Goal: Information Seeking & Learning: Learn about a topic

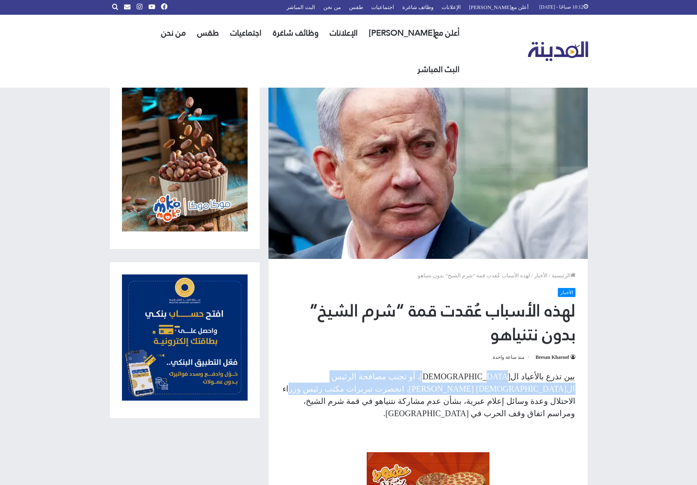
drag, startPoint x: 485, startPoint y: 372, endPoint x: 469, endPoint y: 394, distance: 27.3
click at [471, 391] on p "بين تذرع بالأعياد ال[DEMOGRAPHIC_DATA]، أو تجنب مصافحة الرئيس ال[DEMOGRAPHIC_DA…" at bounding box center [428, 394] width 295 height 49
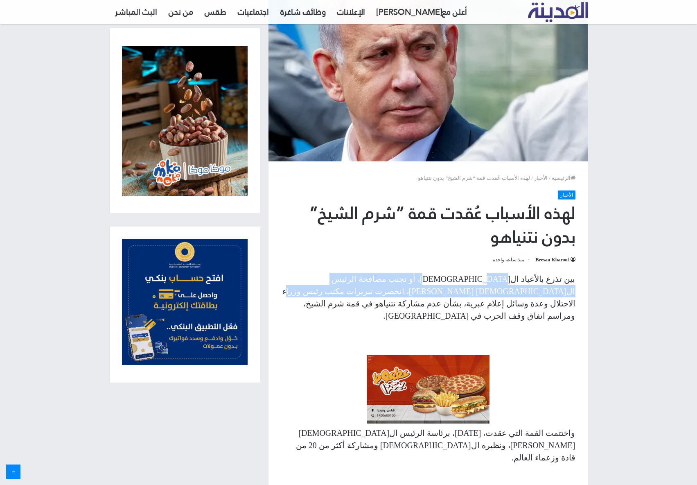
scroll to position [123, 0]
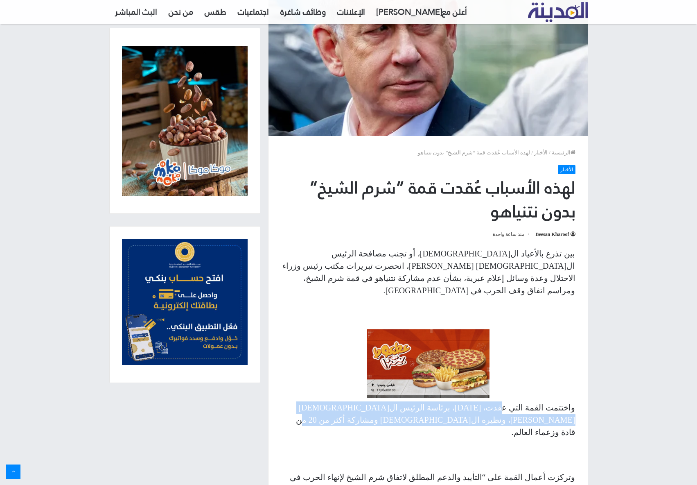
drag, startPoint x: 515, startPoint y: 398, endPoint x: 466, endPoint y: 417, distance: 52.6
click at [472, 413] on p "واختتمت القمة التي عقدت، [DATE]، برئاسة الرئيس ال[DEMOGRAPHIC_DATA] [PERSON_NAM…" at bounding box center [428, 419] width 295 height 37
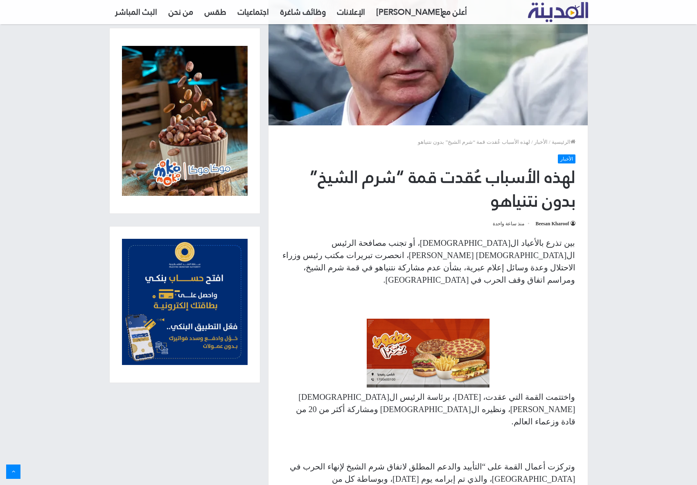
scroll to position [144, 0]
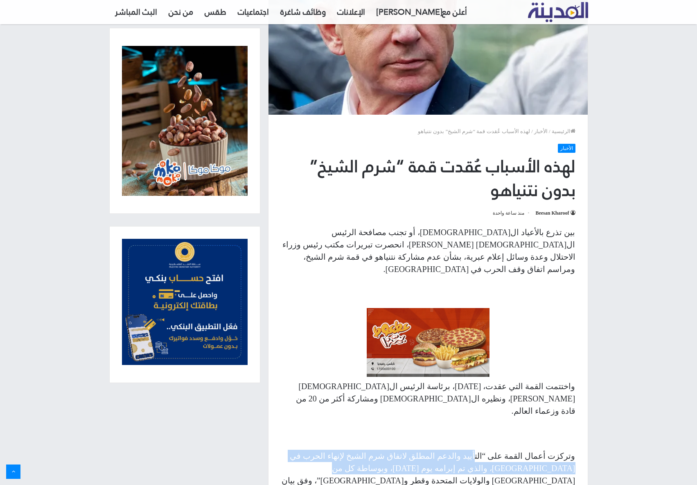
drag, startPoint x: 496, startPoint y: 427, endPoint x: 464, endPoint y: 449, distance: 39.3
click at [465, 449] on p "وتركزت أعمال القمة على “التأييد والدعم المطلق لاتفاق شرم الشيخ لإنهاء الحرب في …" at bounding box center [428, 473] width 295 height 49
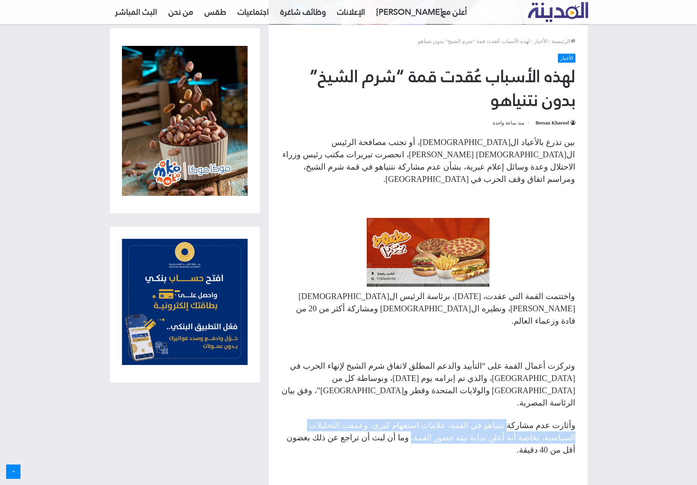
drag, startPoint x: 522, startPoint y: 386, endPoint x: 510, endPoint y: 402, distance: 20.4
click at [510, 419] on p "وأثارت عدم مشاركة نتنياهو في القمة، علامات استفهام كبرى، وعمقت التحليلات السياس…" at bounding box center [428, 437] width 295 height 37
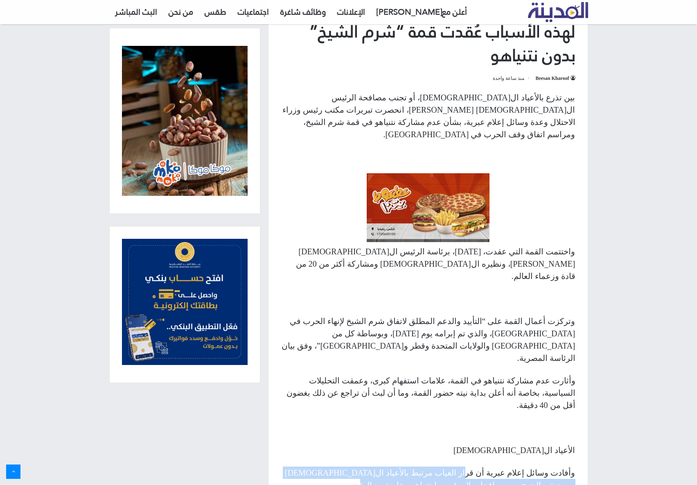
drag, startPoint x: 488, startPoint y: 418, endPoint x: 430, endPoint y: 439, distance: 61.8
click at [450, 466] on p "وأفادت وسائل إعلام عبرية أن قرار الغياب مرتبط بالأعياد ال[DEMOGRAPHIC_DATA] من …" at bounding box center [428, 484] width 295 height 37
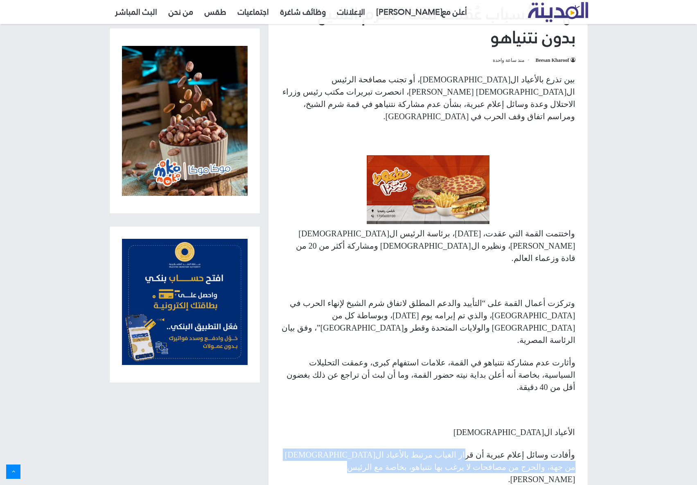
scroll to position [375, 0]
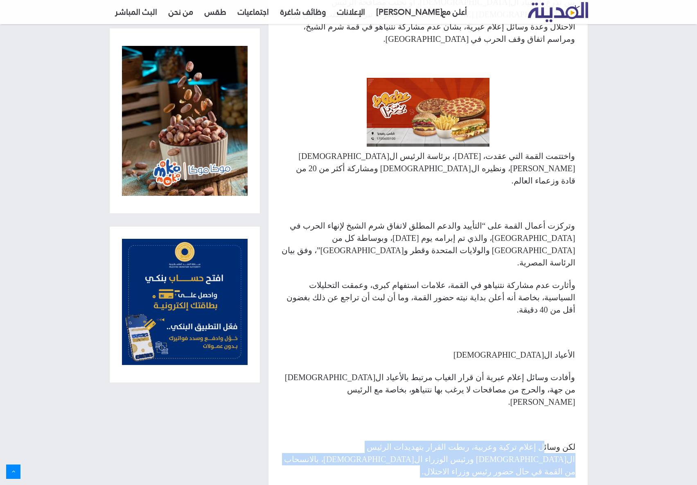
drag, startPoint x: 546, startPoint y: 386, endPoint x: 494, endPoint y: 406, distance: 55.7
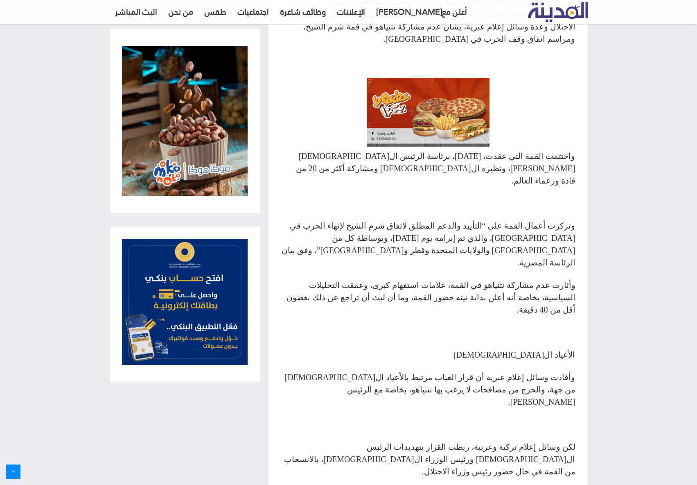
drag, startPoint x: 458, startPoint y: 402, endPoint x: 469, endPoint y: 379, distance: 25.1
click at [469, 440] on p "لكن وسائل إعلام تركية وعربية، ربطت القرار بتهديدات الرئيس ال[DEMOGRAPHIC_DATA] …" at bounding box center [428, 458] width 295 height 37
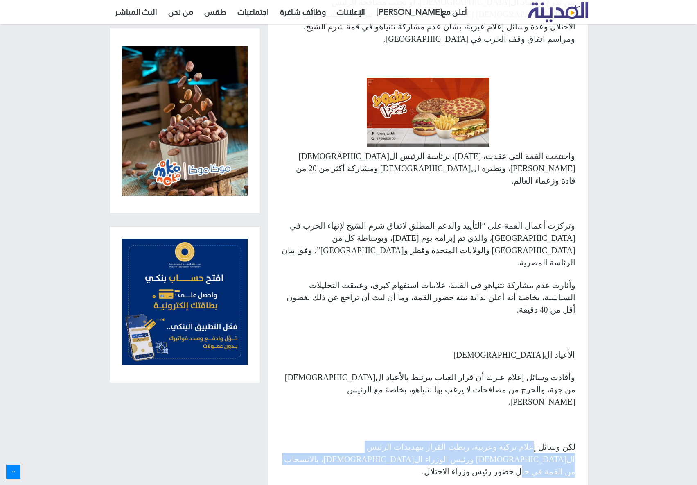
drag, startPoint x: 441, startPoint y: 397, endPoint x: 544, endPoint y: 382, distance: 103.8
click at [541, 440] on p "لكن وسائل إعلام تركية وعربية، ربطت القرار بتهديدات الرئيس ال[DEMOGRAPHIC_DATA] …" at bounding box center [428, 458] width 295 height 37
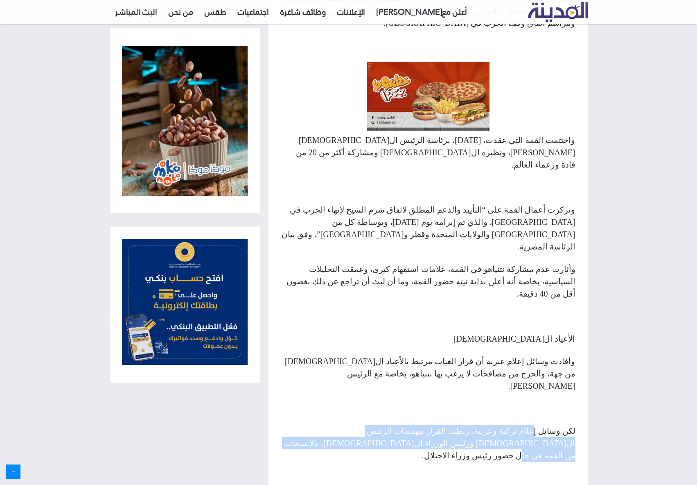
scroll to position [396, 0]
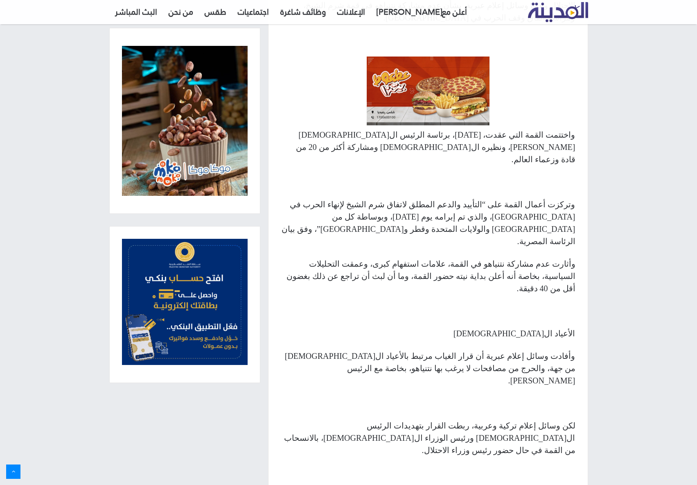
drag, startPoint x: 530, startPoint y: 417, endPoint x: 447, endPoint y: 449, distance: 88.6
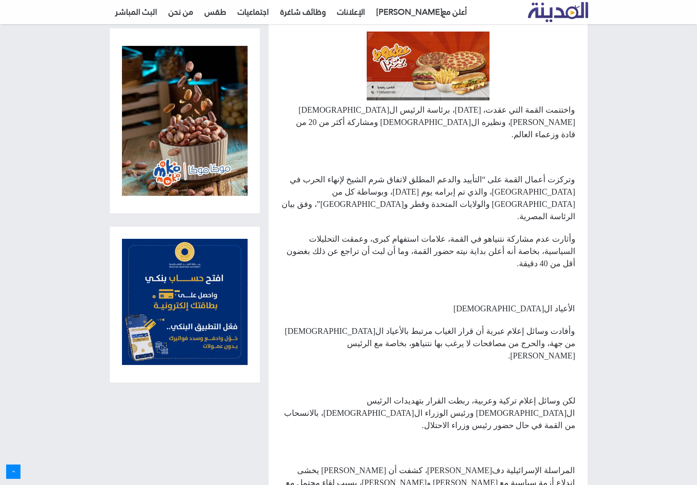
scroll to position [527, 0]
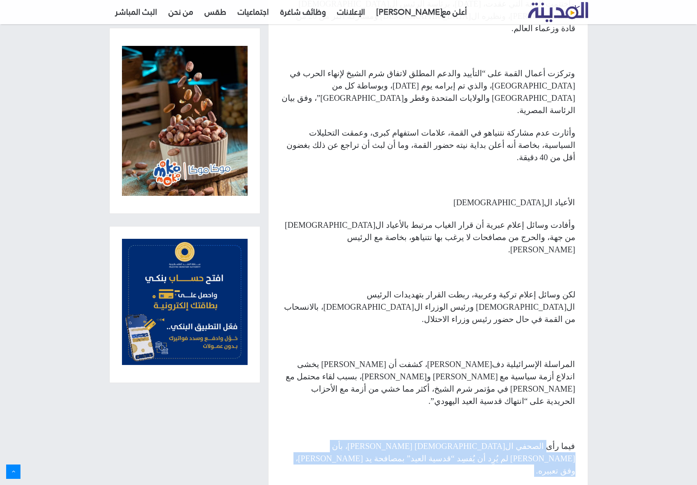
drag, startPoint x: 552, startPoint y: 360, endPoint x: 516, endPoint y: 389, distance: 46.2
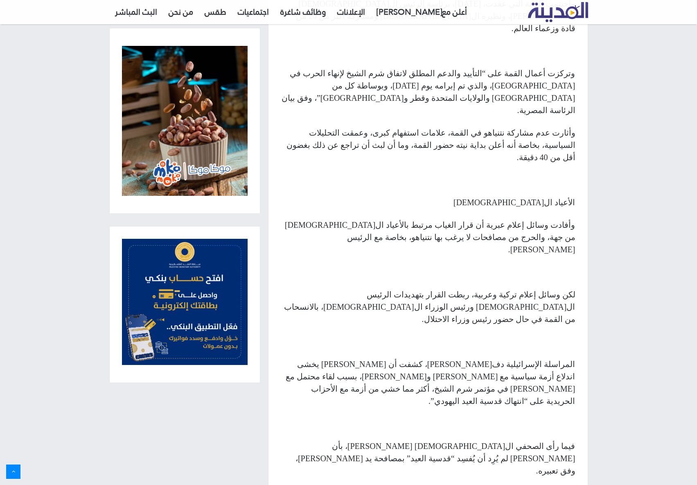
click at [500, 484] on p at bounding box center [428, 493] width 295 height 12
drag, startPoint x: 524, startPoint y: 420, endPoint x: 423, endPoint y: 463, distance: 110.0
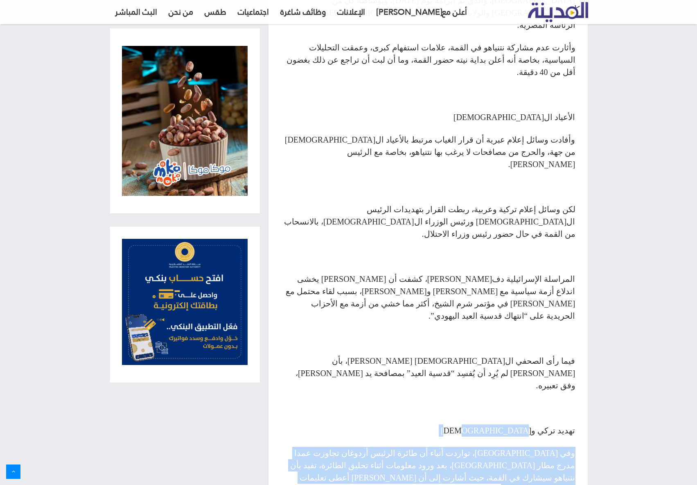
scroll to position [617, 0]
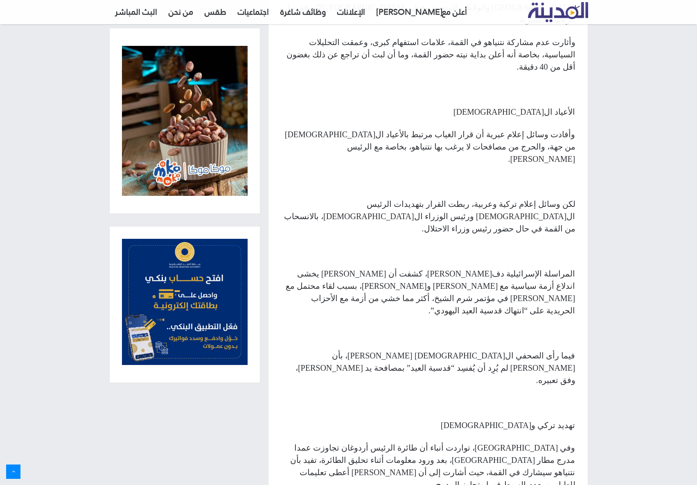
drag, startPoint x: 544, startPoint y: 418, endPoint x: 451, endPoint y: 450, distance: 98.2
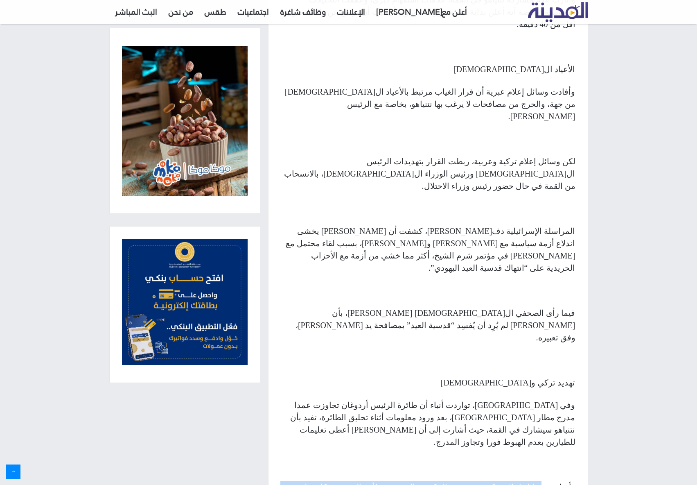
scroll to position [679, 0]
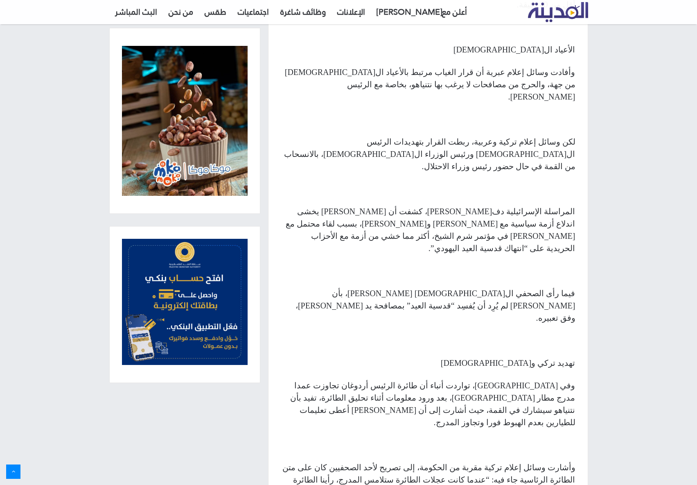
drag, startPoint x: 454, startPoint y: 438, endPoint x: 501, endPoint y: 412, distance: 53.4
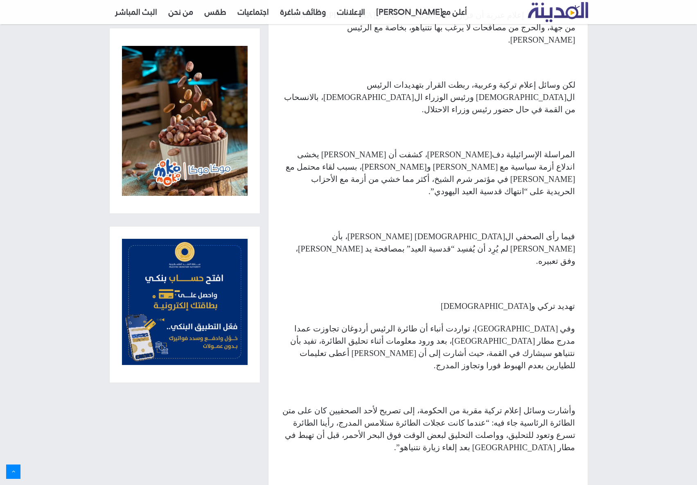
scroll to position [742, 0]
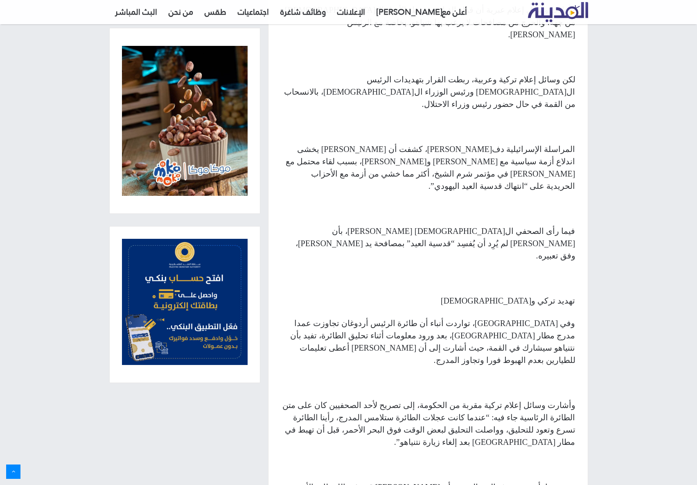
drag, startPoint x: 538, startPoint y: 417, endPoint x: 486, endPoint y: 453, distance: 62.9
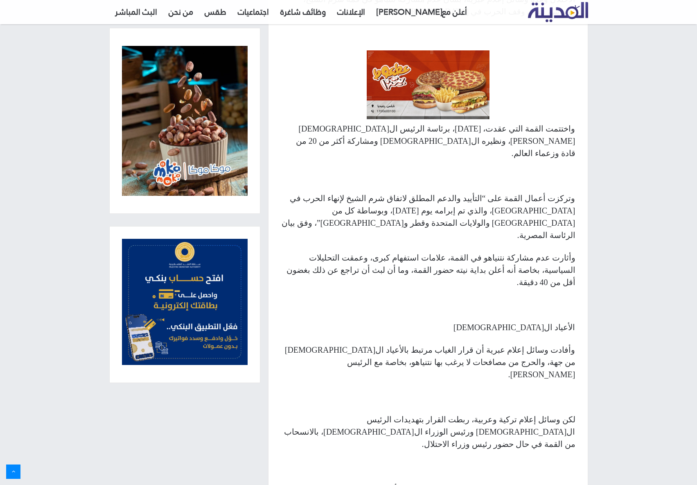
scroll to position [0, 0]
